Goal: Task Accomplishment & Management: Manage account settings

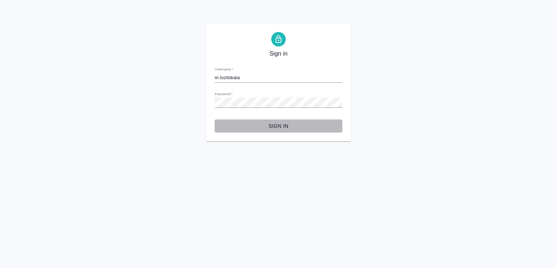
click at [281, 125] on span "Sign in" at bounding box center [279, 126] width 116 height 9
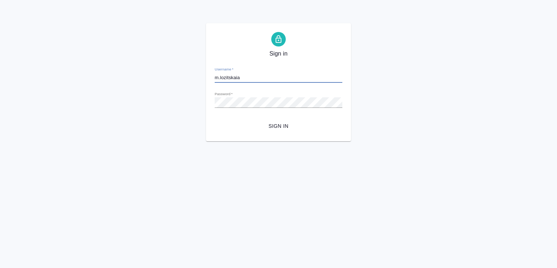
click at [286, 75] on input "m.lozitskaia" at bounding box center [279, 78] width 128 height 10
drag, startPoint x: 248, startPoint y: 78, endPoint x: 197, endPoint y: 78, distance: 50.5
click at [197, 78] on div "Sign in Username   * m.lozitskaia Password   * urlPath   * / Sign in" at bounding box center [278, 82] width 557 height 118
paste input "@awatera.com"
type input "m.lozitskaia@awatera.com"
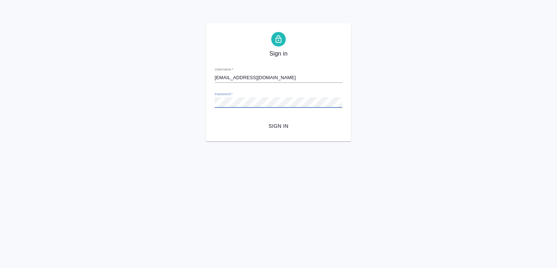
click at [173, 99] on div "Sign in Username   * m.lozitskaia@awatera.com Password   * urlPath   * / Sign in" at bounding box center [278, 82] width 557 height 118
click at [211, 131] on div "Sign in Username   * m.lozitskaia@awatera.com Password   * urlPath   * / Sign in" at bounding box center [278, 82] width 145 height 118
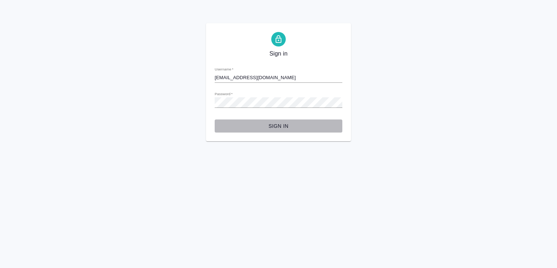
click at [286, 128] on span "Sign in" at bounding box center [279, 126] width 116 height 9
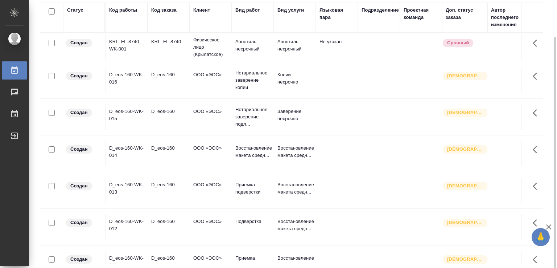
click at [122, 11] on div "Код работы" at bounding box center [123, 10] width 28 height 7
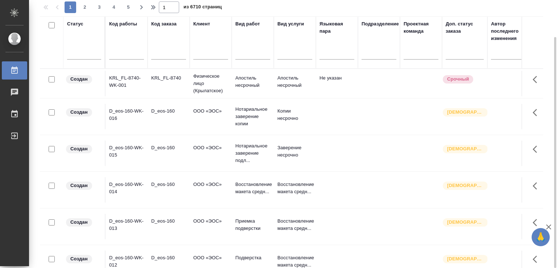
click at [78, 24] on div "Статус" at bounding box center [75, 23] width 16 height 7
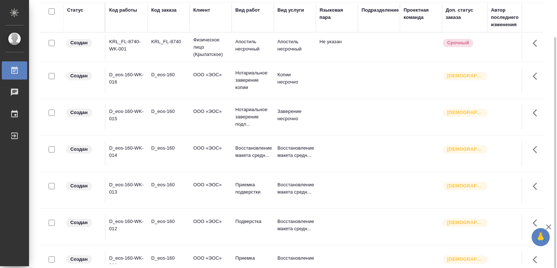
click at [86, 16] on div "Статус" at bounding box center [84, 18] width 34 height 22
click at [78, 10] on div "Статус" at bounding box center [75, 10] width 16 height 7
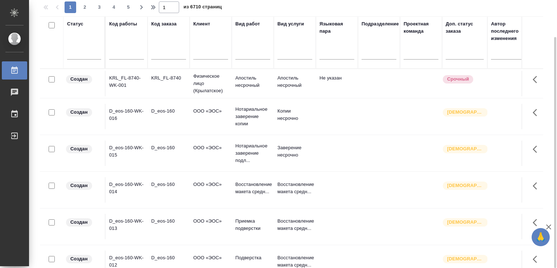
click at [75, 39] on div "Статус" at bounding box center [84, 42] width 34 height 44
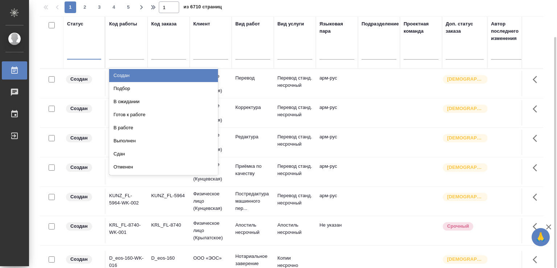
click at [83, 54] on div at bounding box center [84, 52] width 34 height 11
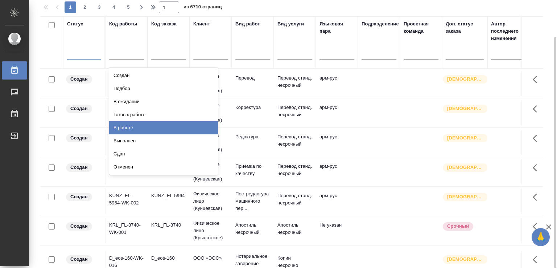
click at [145, 127] on div "В работе" at bounding box center [163, 127] width 109 height 13
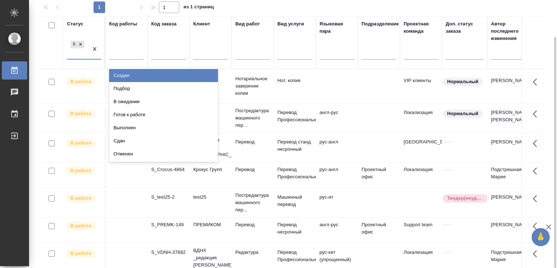
click at [78, 54] on div "В работе" at bounding box center [77, 49] width 21 height 20
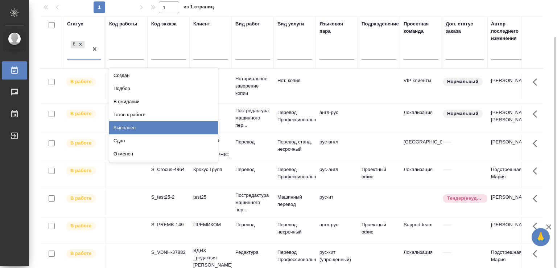
click at [140, 123] on div "Выполнен" at bounding box center [163, 127] width 109 height 13
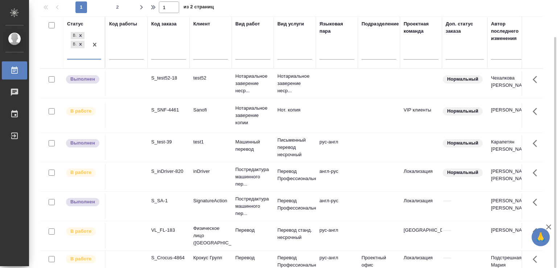
click at [81, 53] on div "В работе Выполнен" at bounding box center [77, 44] width 21 height 28
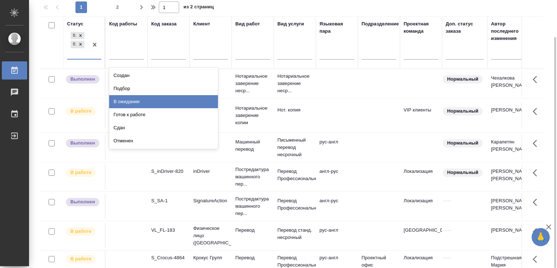
click at [139, 103] on div "В ожидании" at bounding box center [163, 101] width 109 height 13
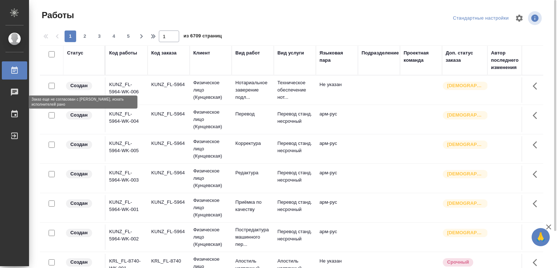
click at [80, 85] on p "Создан" at bounding box center [78, 85] width 17 height 7
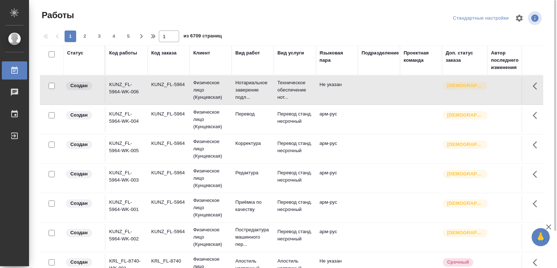
click at [52, 85] on input "checkbox" at bounding box center [52, 86] width 6 height 6
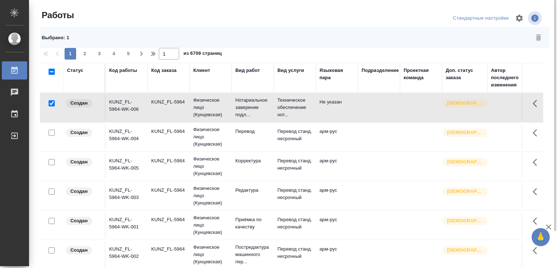
click at [77, 83] on div "Статус" at bounding box center [84, 78] width 34 height 22
click at [77, 86] on div "Статус" at bounding box center [84, 78] width 34 height 22
click at [77, 102] on p "Создан" at bounding box center [78, 102] width 17 height 7
drag, startPoint x: 51, startPoint y: 102, endPoint x: 61, endPoint y: 99, distance: 10.7
click at [51, 102] on input "checkbox" at bounding box center [52, 103] width 6 height 6
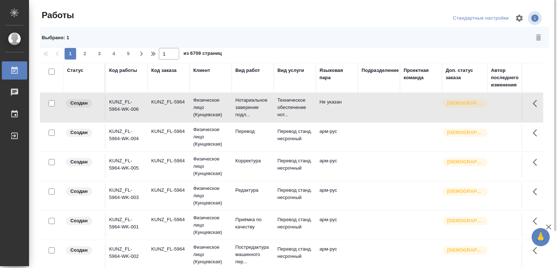
checkbox input "false"
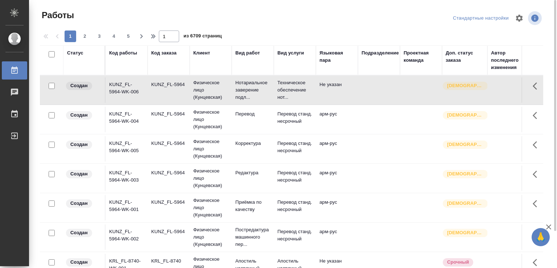
click at [89, 69] on div "Статус" at bounding box center [84, 60] width 34 height 22
click at [91, 69] on div "Статус" at bounding box center [84, 60] width 34 height 22
click at [91, 68] on div "Статус" at bounding box center [84, 60] width 34 height 22
click at [116, 54] on div "Код работы" at bounding box center [123, 52] width 28 height 7
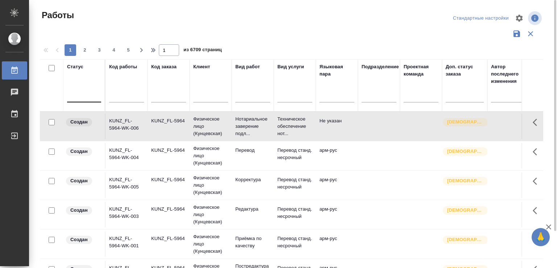
click at [86, 98] on div at bounding box center [84, 95] width 34 height 11
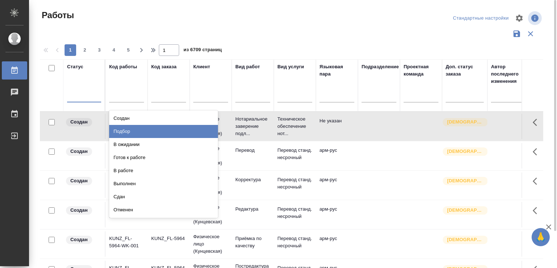
click at [54, 96] on div at bounding box center [52, 85] width 16 height 44
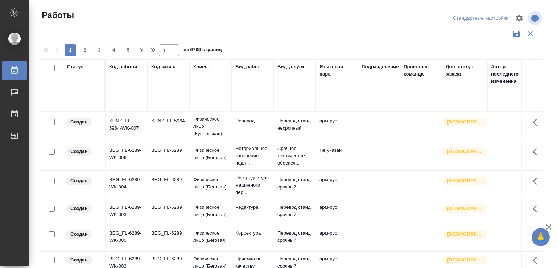
click at [64, 13] on span "Работы" at bounding box center [57, 15] width 34 height 12
click at [227, 19] on div at bounding box center [295, 17] width 170 height 17
click at [179, 9] on div "Работы" at bounding box center [125, 15] width 170 height 12
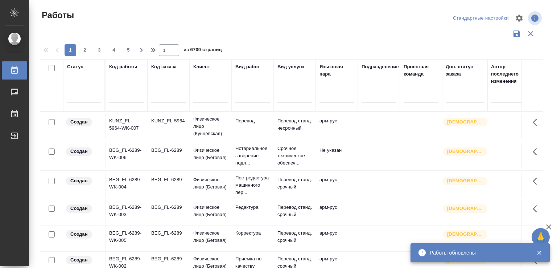
drag, startPoint x: 54, startPoint y: 21, endPoint x: 97, endPoint y: 13, distance: 43.8
click at [55, 21] on span "Работы" at bounding box center [57, 15] width 34 height 12
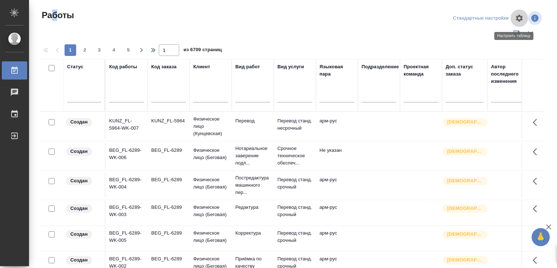
click at [515, 18] on icon "button" at bounding box center [519, 18] width 9 height 9
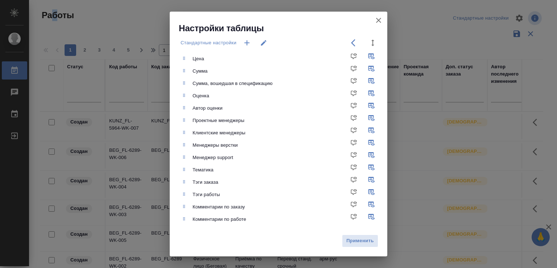
scroll to position [240, 0]
click at [380, 21] on icon "button" at bounding box center [378, 20] width 5 height 5
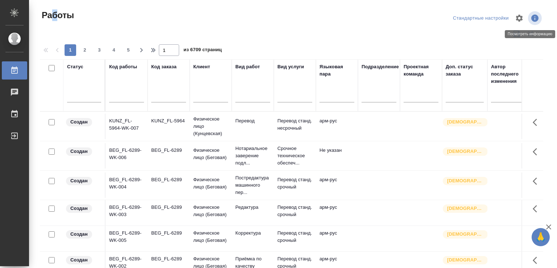
click at [532, 17] on icon "button" at bounding box center [535, 18] width 7 height 7
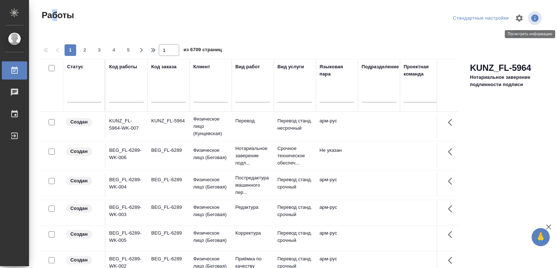
click at [532, 17] on icon "button" at bounding box center [535, 18] width 7 height 7
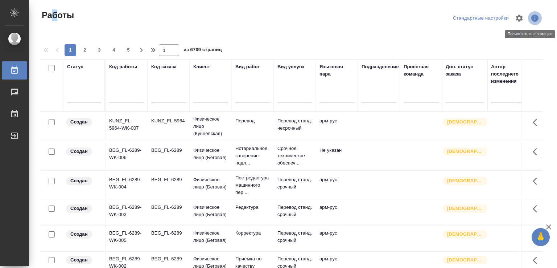
click at [532, 19] on icon "button" at bounding box center [535, 18] width 7 height 7
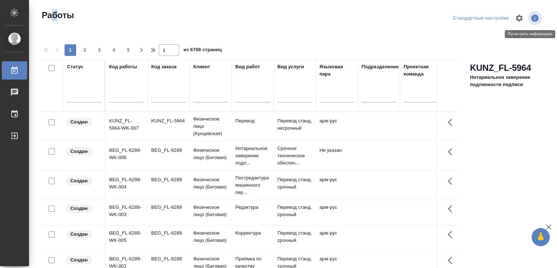
click at [532, 19] on icon "button" at bounding box center [535, 18] width 7 height 7
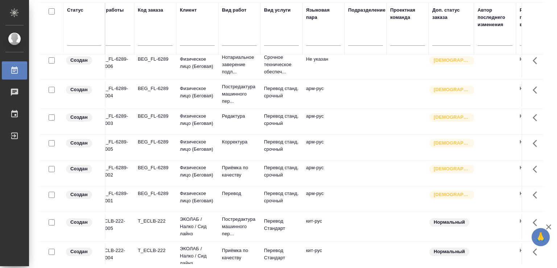
scroll to position [181, 0]
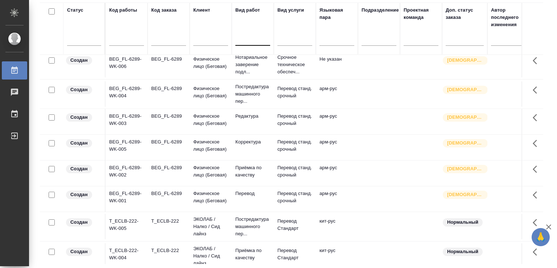
click at [250, 40] on div at bounding box center [253, 38] width 35 height 11
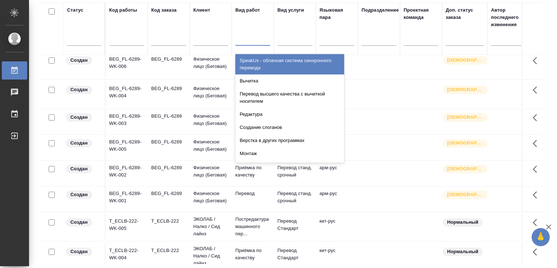
scroll to position [145, 0]
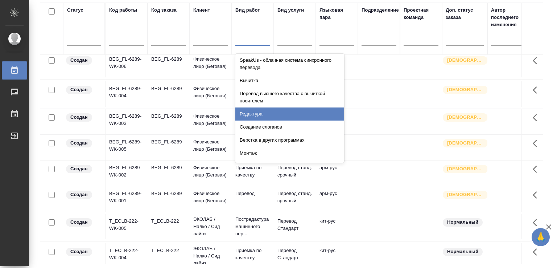
click at [261, 112] on div "Редактура" at bounding box center [290, 113] width 109 height 13
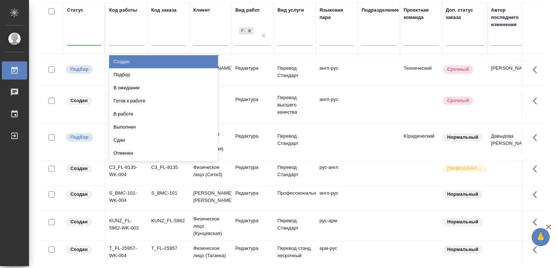
click at [89, 41] on div at bounding box center [84, 38] width 34 height 11
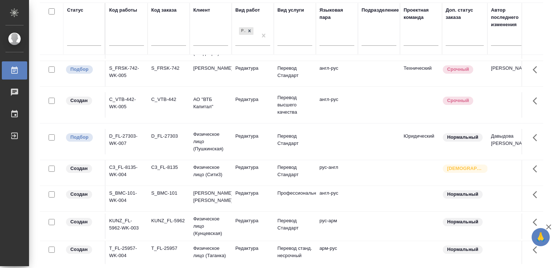
click at [220, 28] on div "Клиент" at bounding box center [210, 29] width 35 height 44
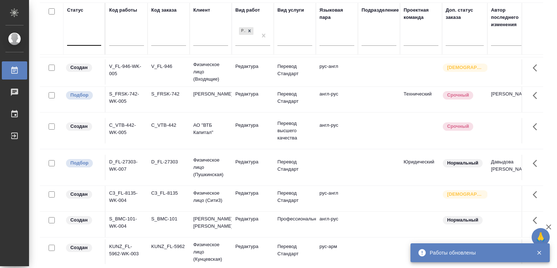
click at [84, 37] on div at bounding box center [84, 38] width 34 height 11
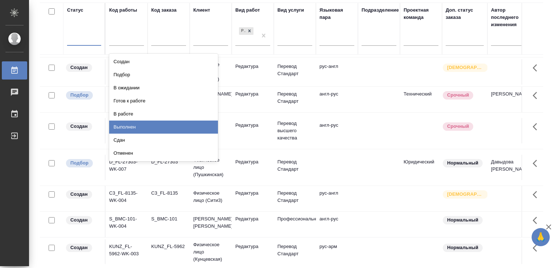
click at [129, 122] on div "Выполнен" at bounding box center [163, 126] width 109 height 13
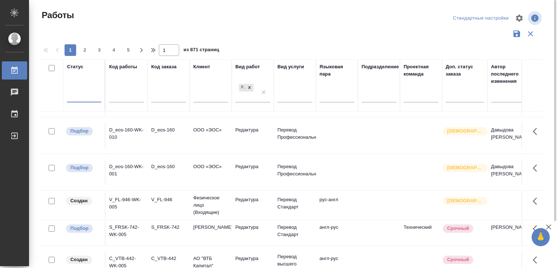
scroll to position [0, 0]
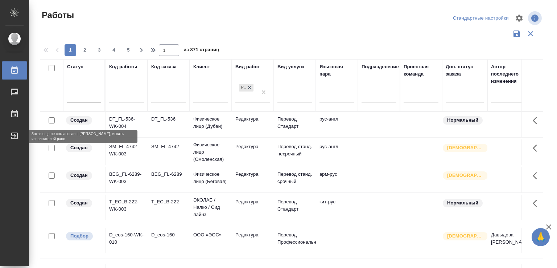
click at [77, 120] on p "Создан" at bounding box center [78, 119] width 17 height 7
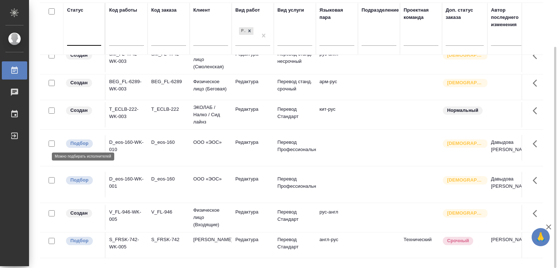
scroll to position [36, 0]
click at [78, 143] on p "Подбор" at bounding box center [79, 142] width 18 height 7
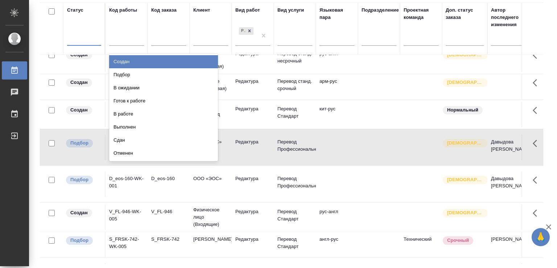
click at [90, 36] on div at bounding box center [84, 38] width 34 height 11
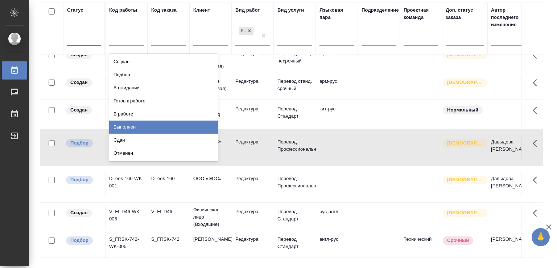
click at [140, 130] on div "Выполнен" at bounding box center [163, 126] width 109 height 13
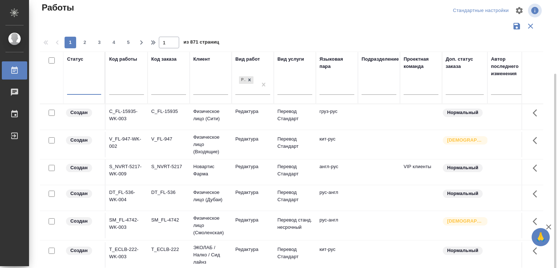
scroll to position [0, 0]
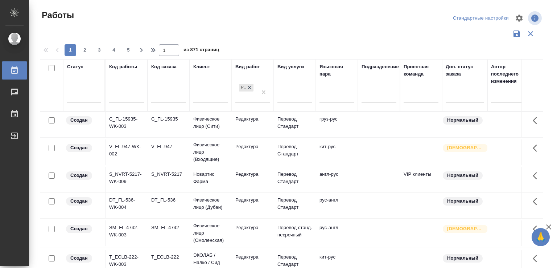
click at [79, 15] on div "Работы" at bounding box center [125, 15] width 170 height 12
drag, startPoint x: 515, startPoint y: 17, endPoint x: 506, endPoint y: 15, distance: 10.1
click at [515, 17] on icon "button" at bounding box center [519, 18] width 9 height 9
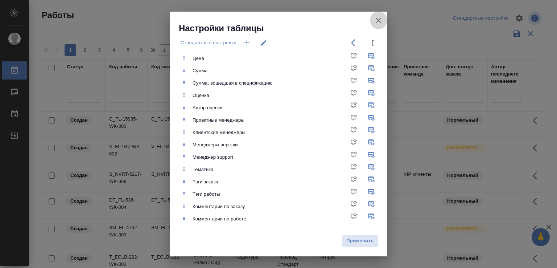
click at [379, 21] on icon "button" at bounding box center [379, 20] width 9 height 9
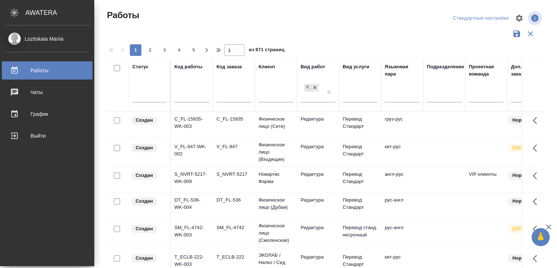
click at [45, 12] on div "AWATERA" at bounding box center [59, 12] width 69 height 15
click at [44, 36] on div "Lozitskaia Mariia" at bounding box center [46, 39] width 83 height 8
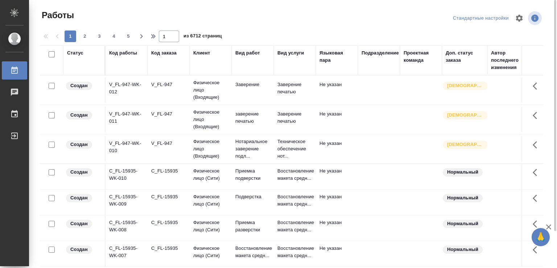
click at [51, 86] on input "checkbox" at bounding box center [52, 86] width 6 height 6
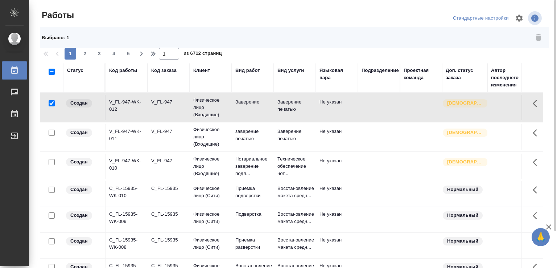
click at [128, 79] on div "Код работы" at bounding box center [126, 78] width 35 height 22
click at [87, 85] on div "Статус" at bounding box center [84, 78] width 34 height 22
click at [126, 83] on div "Код работы" at bounding box center [126, 78] width 35 height 22
click at [127, 87] on div "Код работы" at bounding box center [126, 78] width 35 height 22
click at [141, 87] on div "Код работы" at bounding box center [126, 78] width 35 height 22
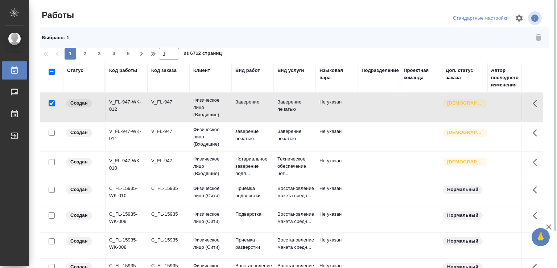
click at [78, 86] on div "Статус" at bounding box center [84, 78] width 34 height 22
click at [126, 85] on div "Код работы" at bounding box center [126, 78] width 35 height 22
click at [113, 86] on div "Код работы" at bounding box center [126, 78] width 35 height 22
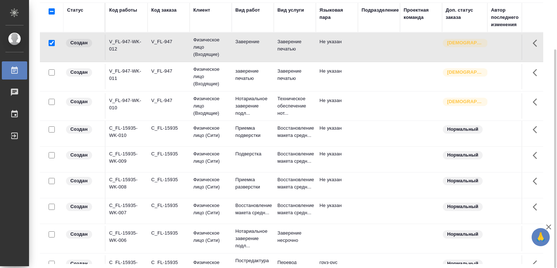
drag, startPoint x: 537, startPoint y: 38, endPoint x: 536, endPoint y: 29, distance: 8.8
drag, startPoint x: 127, startPoint y: 22, endPoint x: 138, endPoint y: 28, distance: 12.5
click at [127, 22] on div "Код работы" at bounding box center [126, 18] width 35 height 22
click at [126, 22] on div "Код работы" at bounding box center [126, 18] width 35 height 22
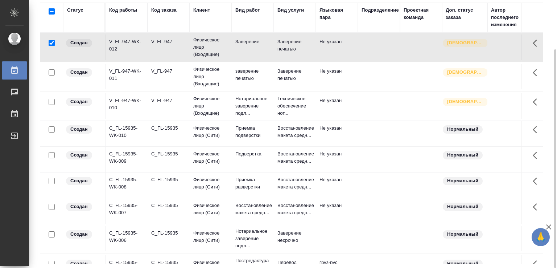
click at [126, 23] on div "Код работы" at bounding box center [126, 18] width 35 height 22
click at [126, 27] on div "Код работы" at bounding box center [126, 18] width 35 height 22
click at [51, 44] on input "checkbox" at bounding box center [52, 43] width 6 height 6
checkbox input "false"
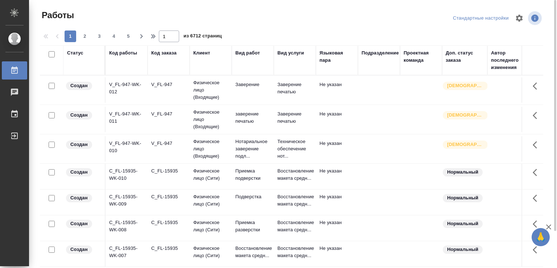
click at [132, 69] on div "Код работы" at bounding box center [126, 60] width 35 height 22
click at [118, 69] on div "Код работы" at bounding box center [126, 60] width 35 height 22
click at [130, 65] on div "Код работы" at bounding box center [126, 60] width 35 height 22
click at [126, 70] on div "Код работы" at bounding box center [126, 60] width 35 height 22
click at [90, 70] on div "Статус" at bounding box center [84, 60] width 34 height 22
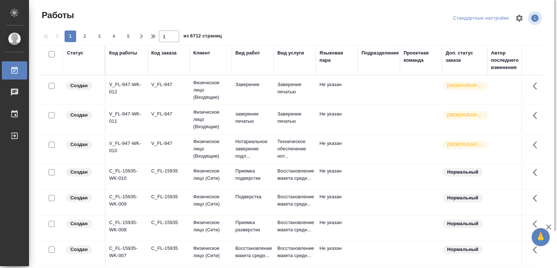
click at [84, 68] on div "Статус" at bounding box center [84, 60] width 34 height 22
click at [81, 63] on div "Статус" at bounding box center [84, 60] width 34 height 22
click at [77, 53] on div "Статус" at bounding box center [75, 52] width 16 height 7
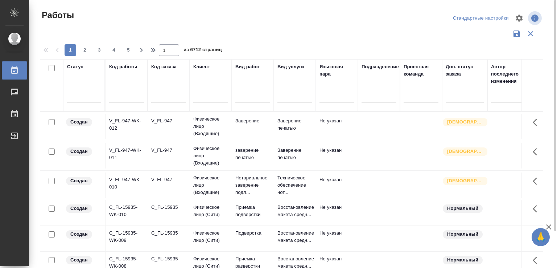
click at [50, 120] on input "checkbox" at bounding box center [52, 122] width 6 height 6
checkbox input "true"
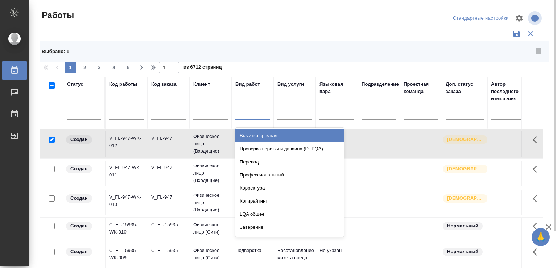
click at [248, 110] on div at bounding box center [253, 112] width 35 height 11
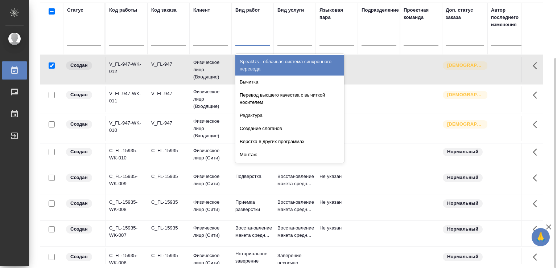
scroll to position [145, 0]
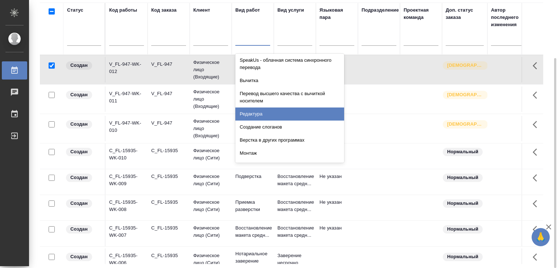
click at [255, 111] on div "Редактура" at bounding box center [290, 113] width 109 height 13
